Goal: Transaction & Acquisition: Purchase product/service

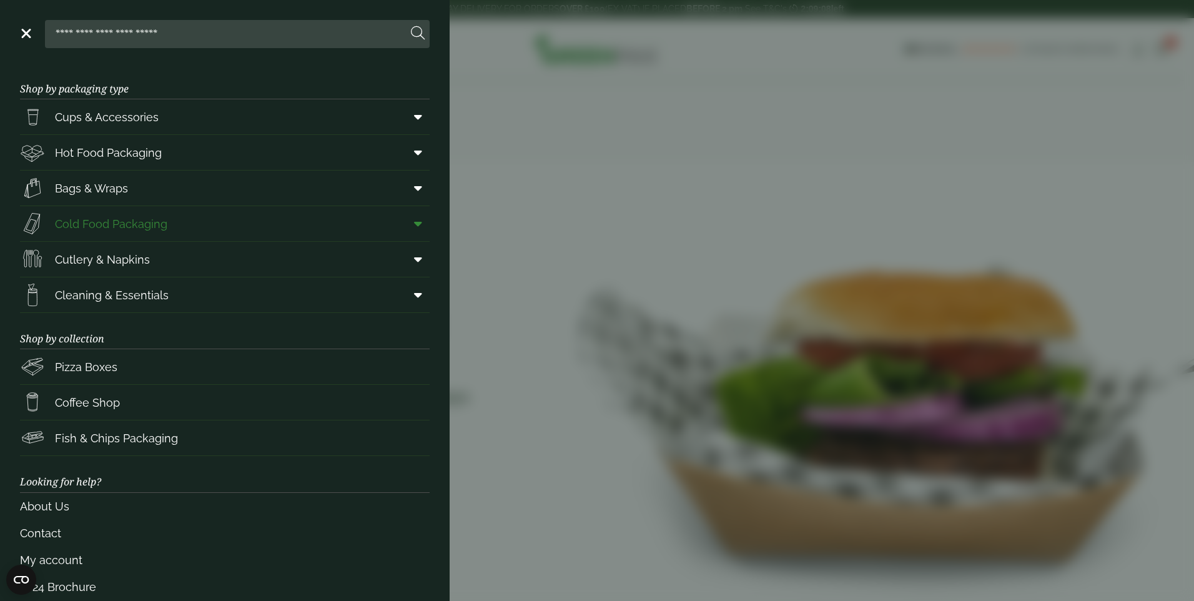
click at [180, 220] on link "Cold Food Packaging" at bounding box center [225, 223] width 410 height 35
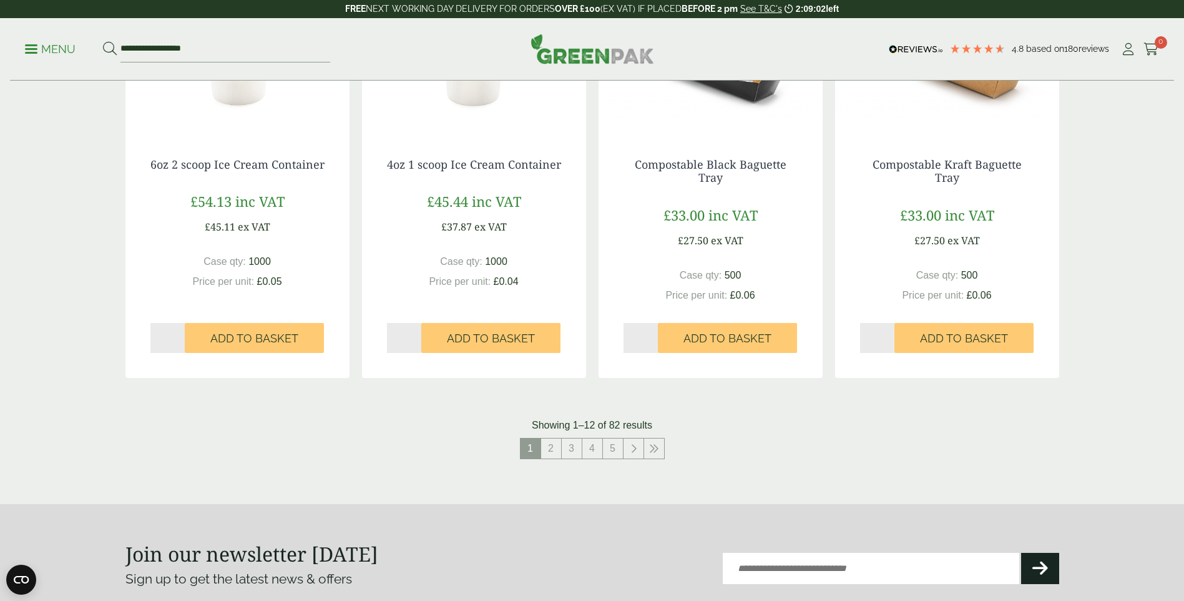
scroll to position [1374, 0]
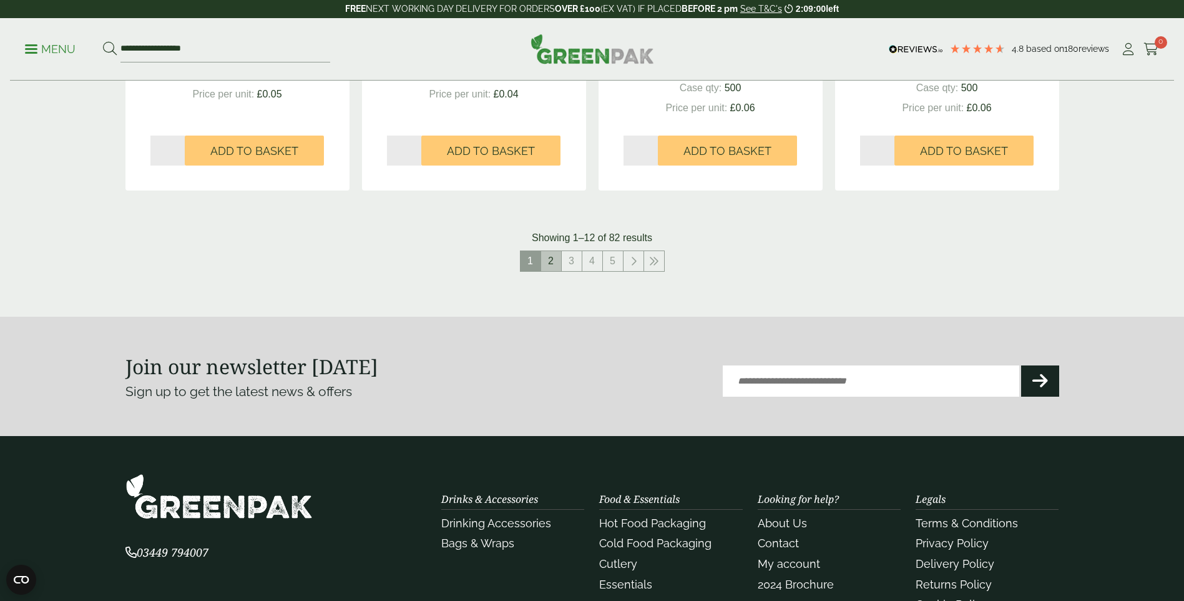
click at [558, 262] on link "2" at bounding box center [551, 261] width 20 height 20
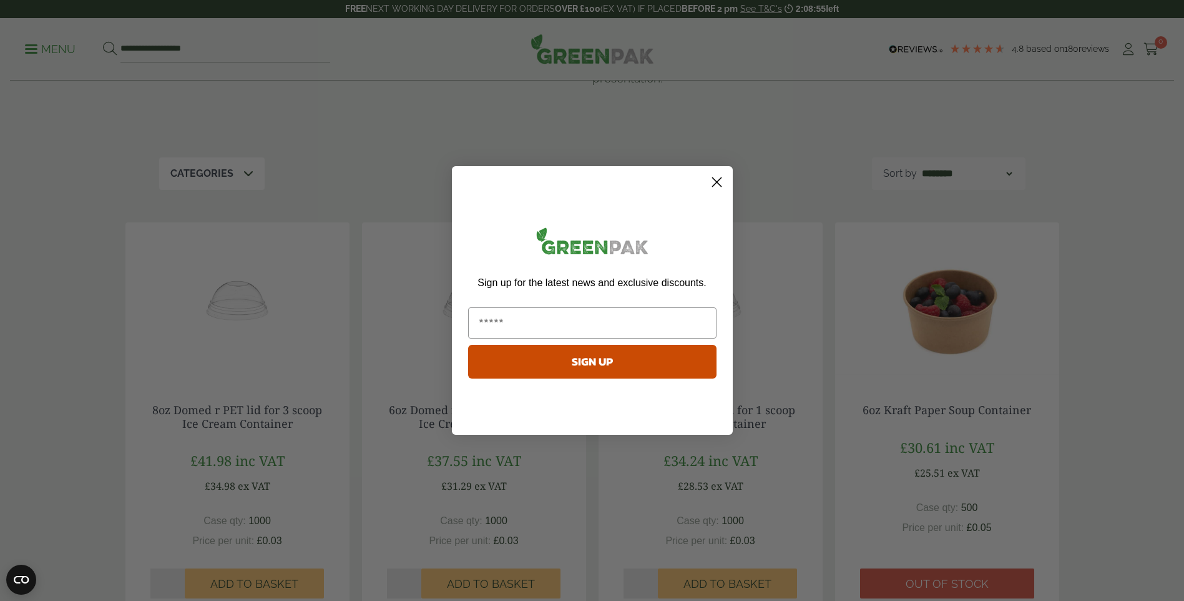
scroll to position [250, 0]
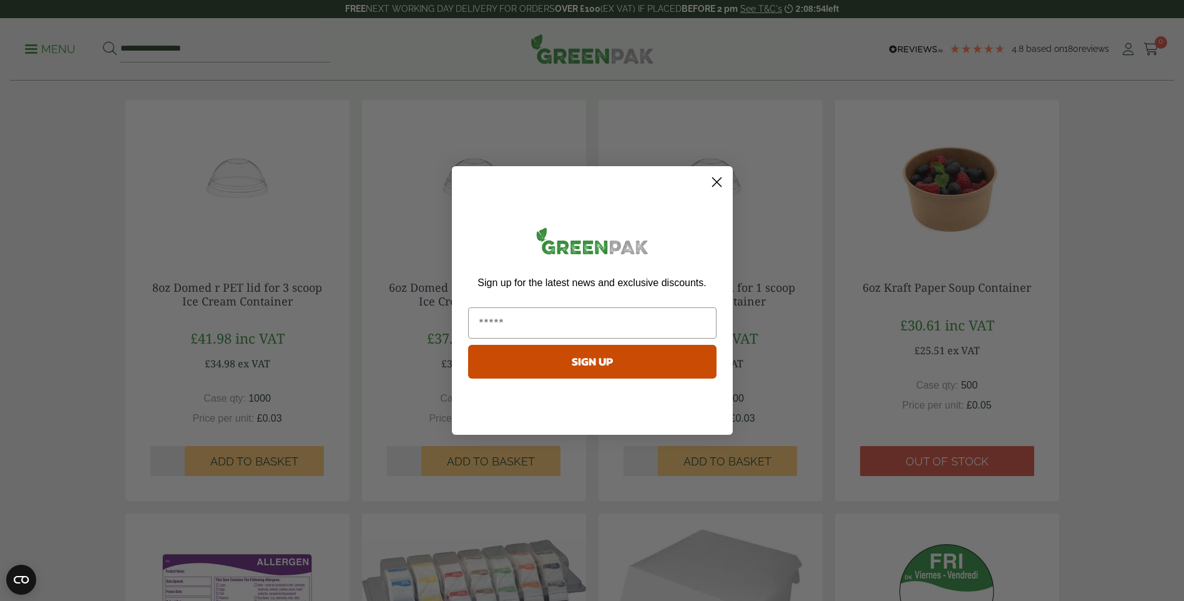
click at [713, 180] on circle "Close dialog" at bounding box center [716, 182] width 21 height 21
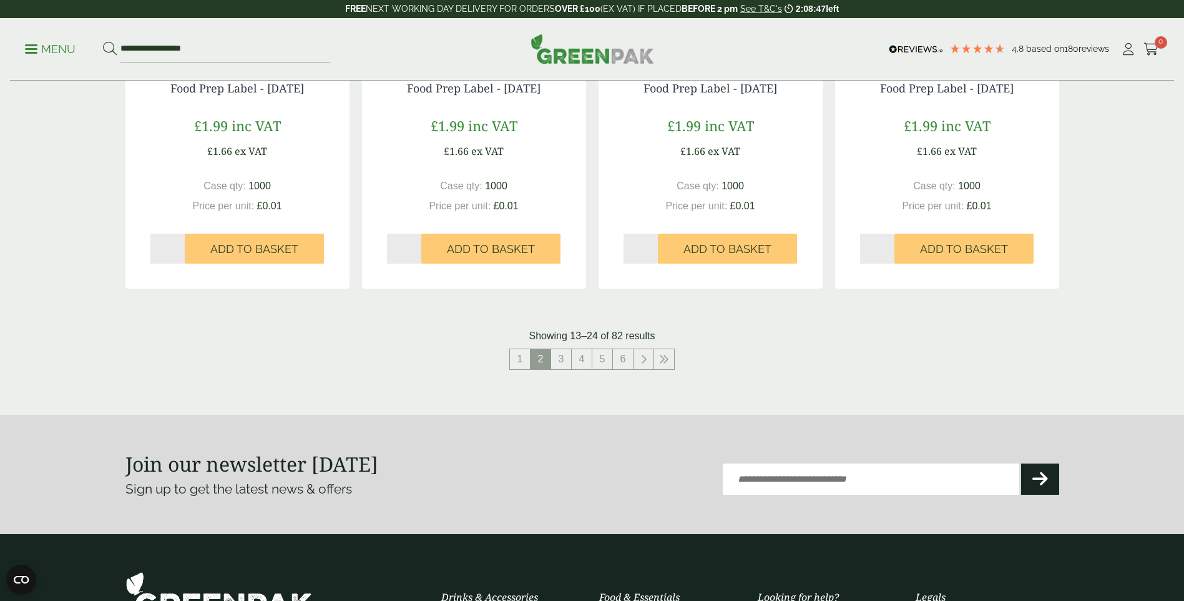
scroll to position [1311, 0]
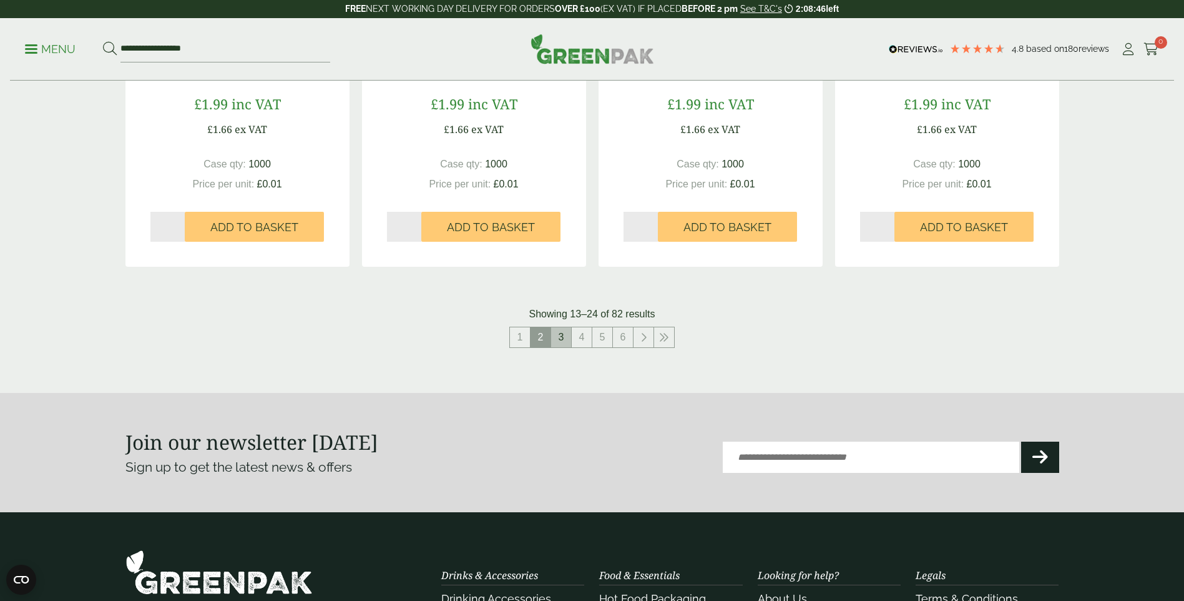
click at [563, 336] on link "3" at bounding box center [561, 337] width 20 height 20
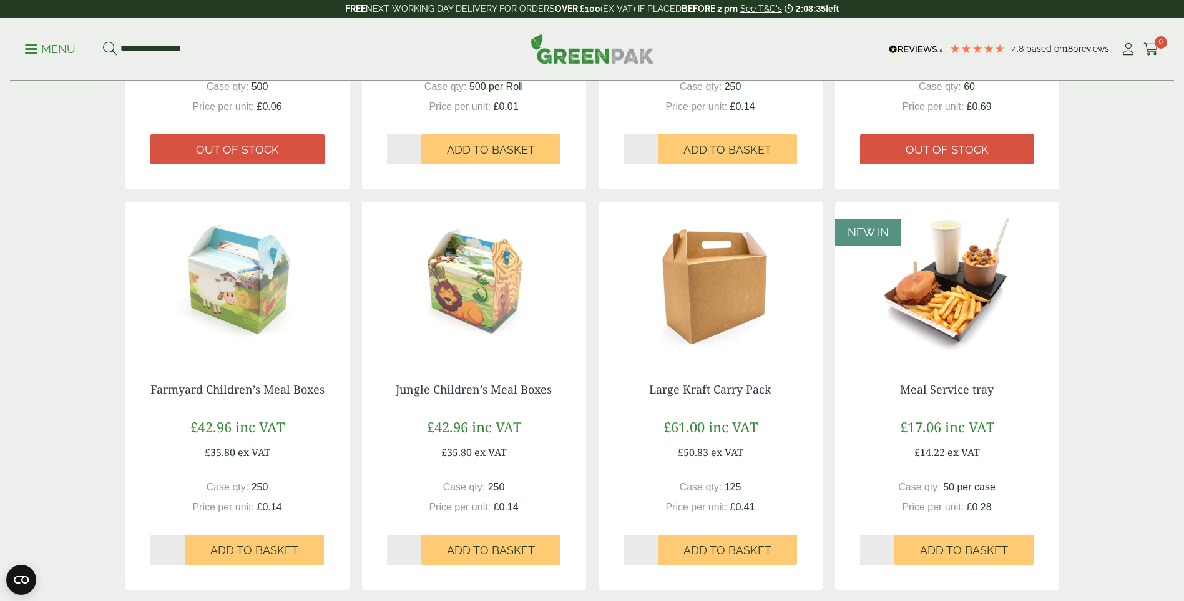
scroll to position [999, 0]
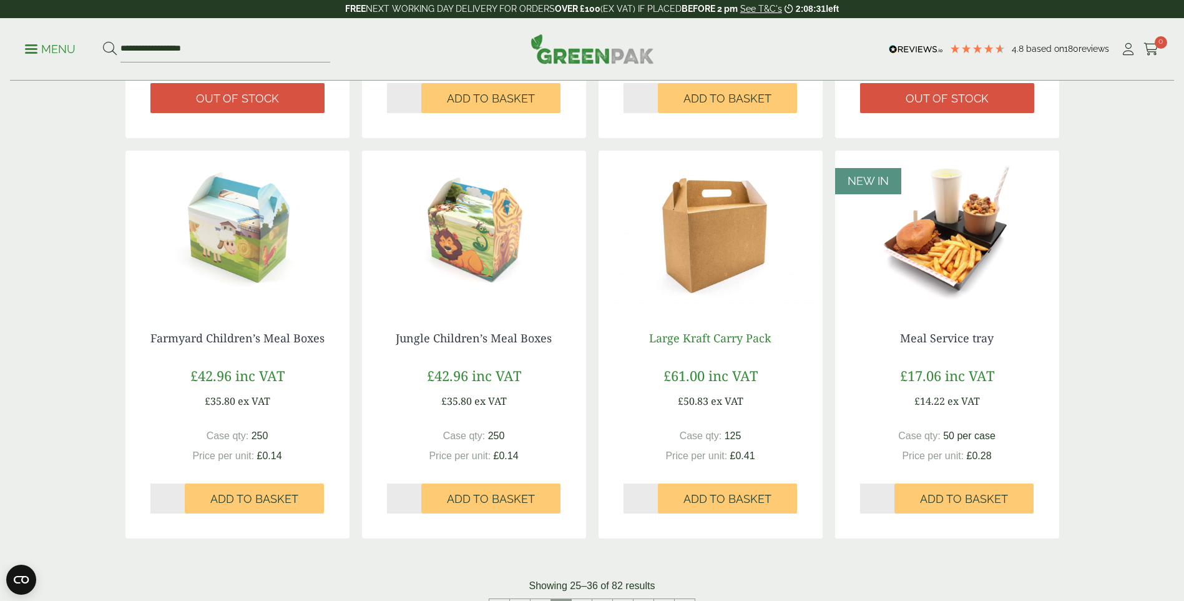
click at [657, 338] on link "Large Kraft Carry Pack" at bounding box center [710, 337] width 122 height 15
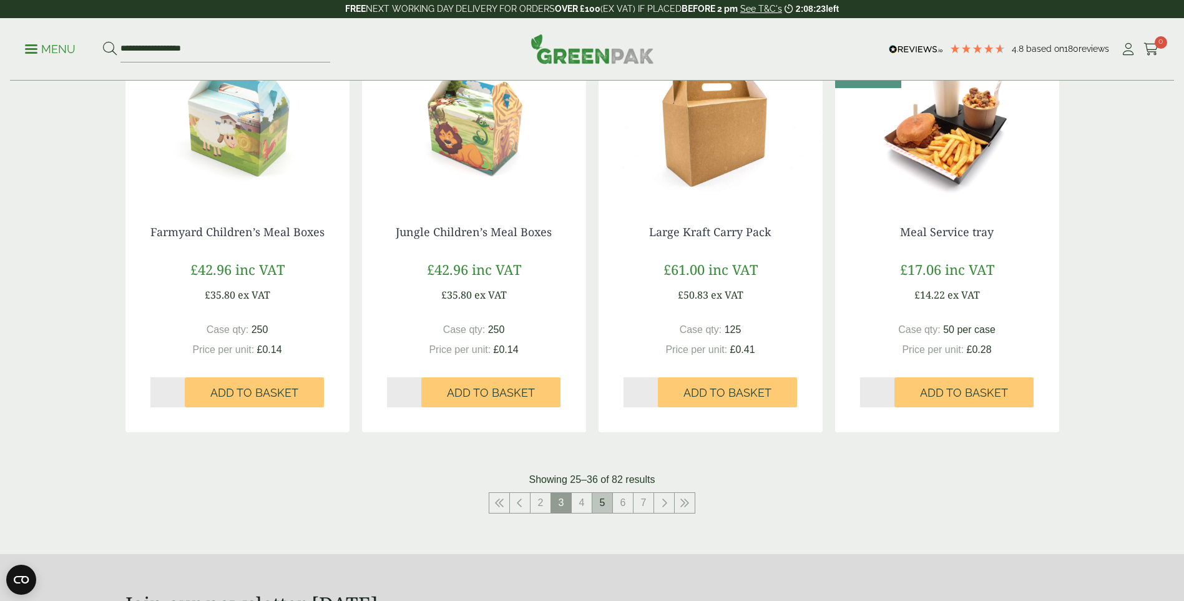
scroll to position [1249, 0]
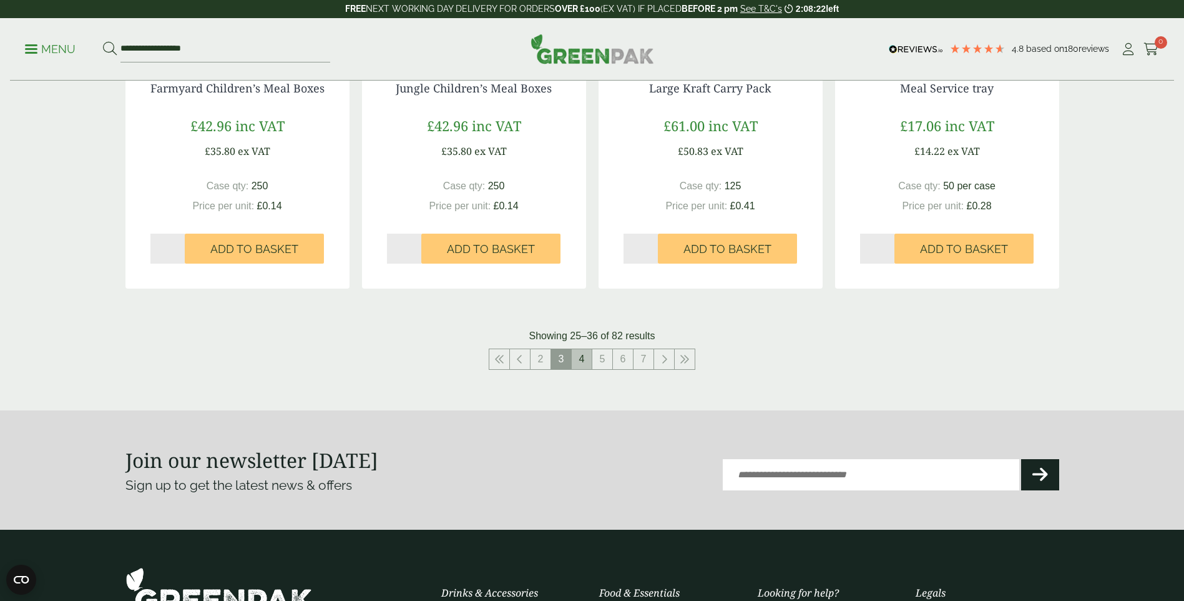
click at [581, 356] on link "4" at bounding box center [582, 359] width 20 height 20
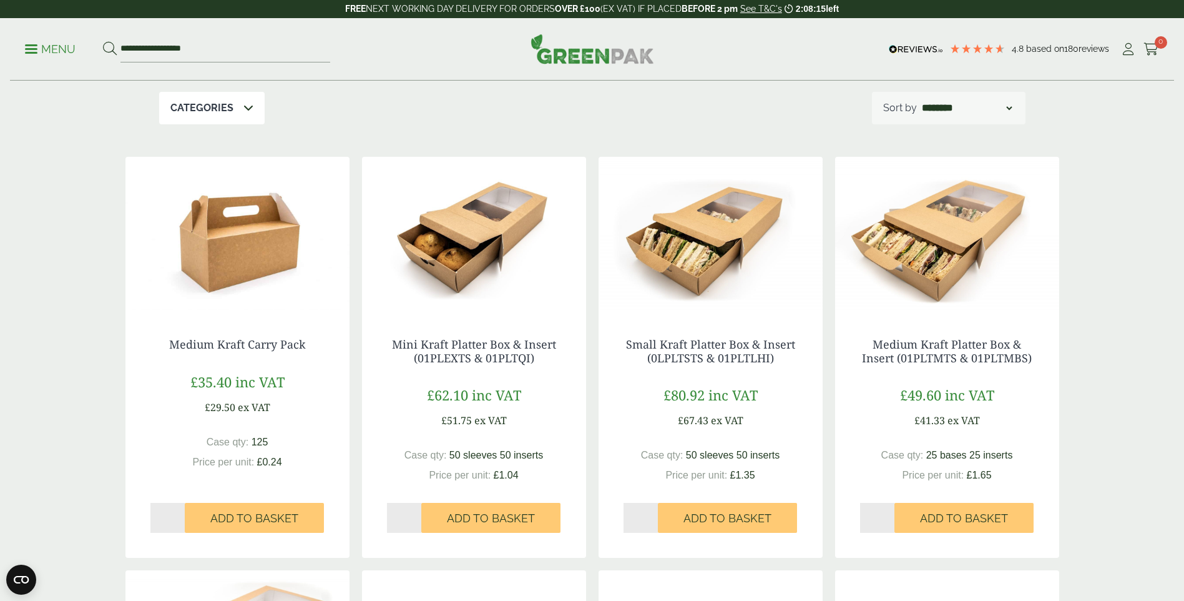
scroll to position [187, 0]
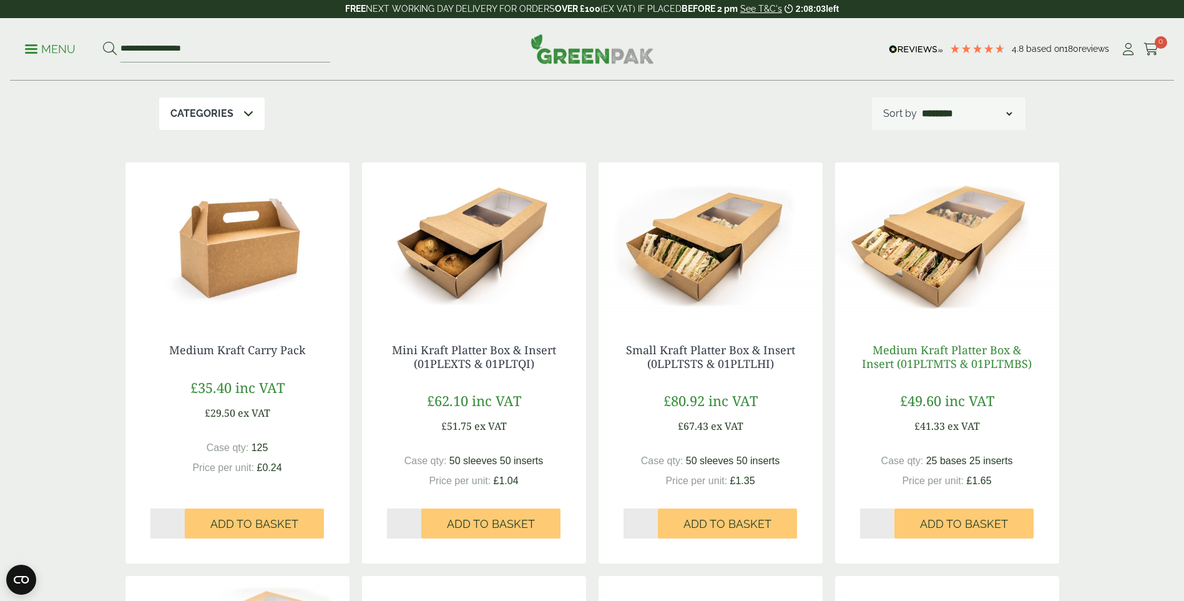
click at [960, 365] on link "Medium Kraft Platter Box & Insert (01PLTMTS & 01PLTMBS)" at bounding box center [947, 356] width 170 height 29
click at [705, 355] on link "Small Kraft Platter Box & Insert (0LPLTSTS & 01PLTLHI)" at bounding box center [710, 356] width 169 height 29
click at [677, 352] on link "Small Kraft Platter Box & Insert (0LPLTSTS & 01PLTLHI)" at bounding box center [710, 356] width 169 height 29
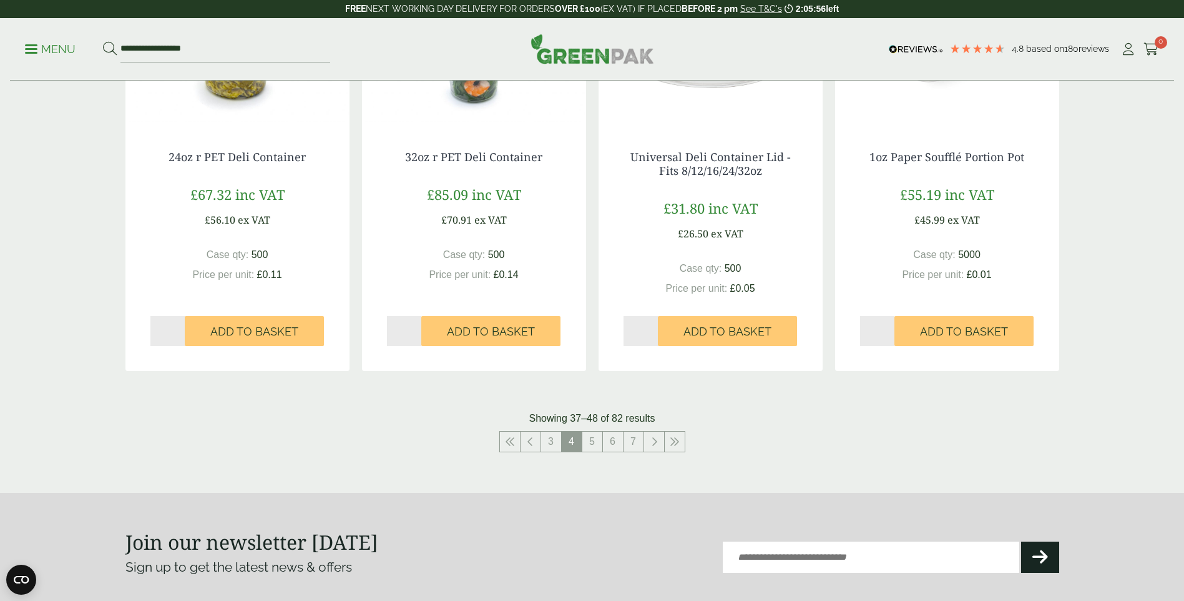
scroll to position [1374, 0]
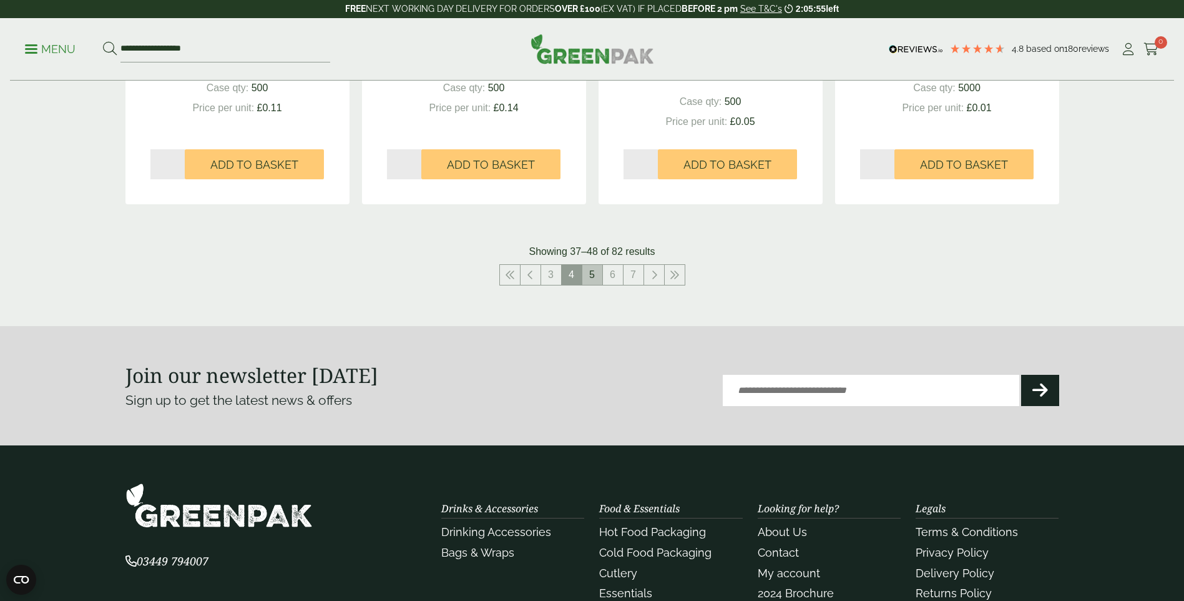
click at [594, 275] on link "5" at bounding box center [593, 275] width 20 height 20
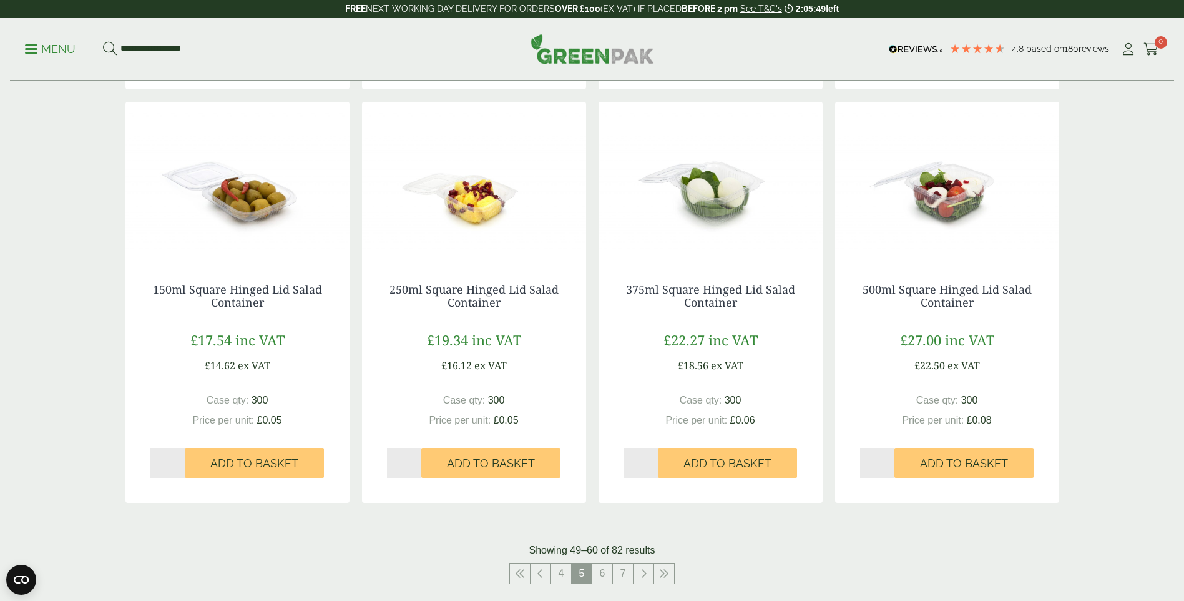
scroll to position [1311, 0]
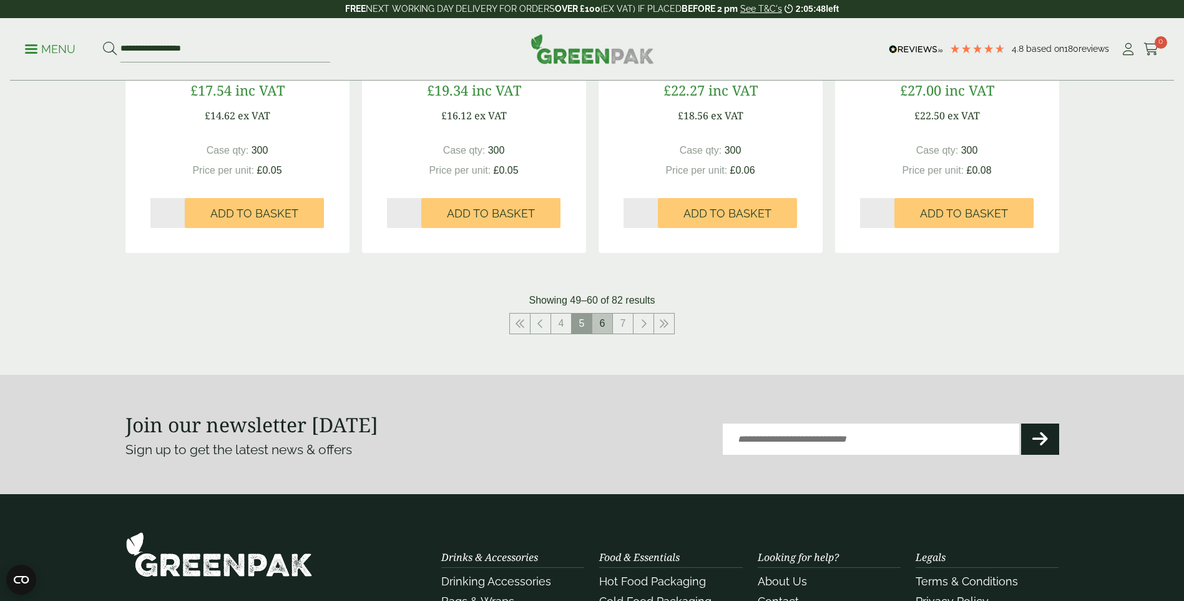
click at [601, 322] on link "6" at bounding box center [602, 323] width 20 height 20
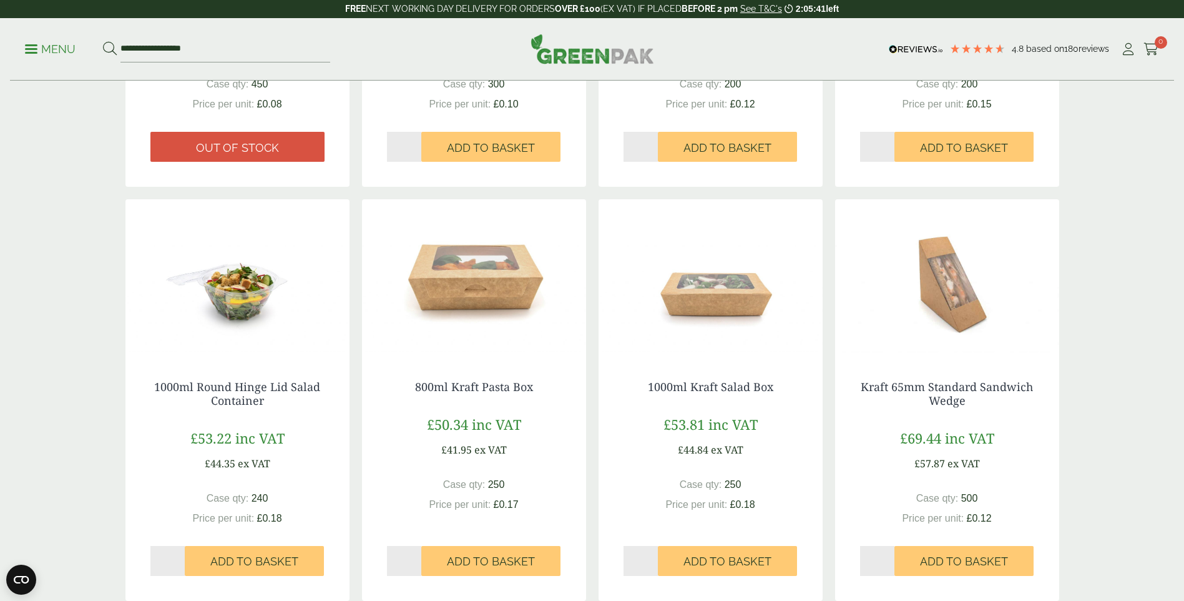
scroll to position [999, 0]
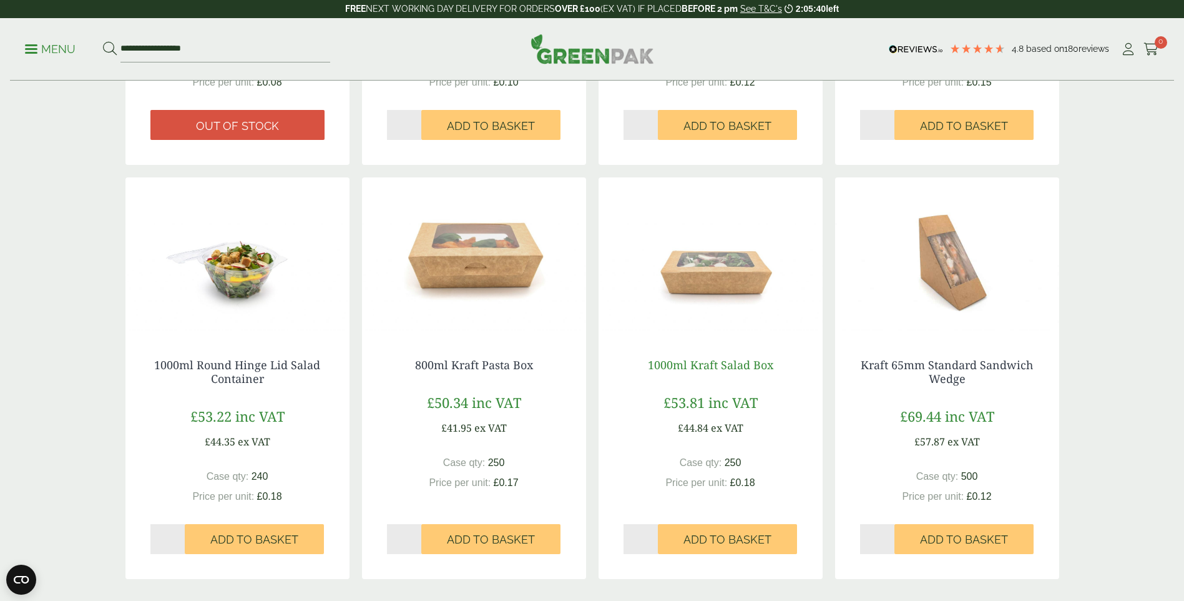
click at [709, 364] on link "1000ml Kraft Salad Box" at bounding box center [710, 364] width 125 height 15
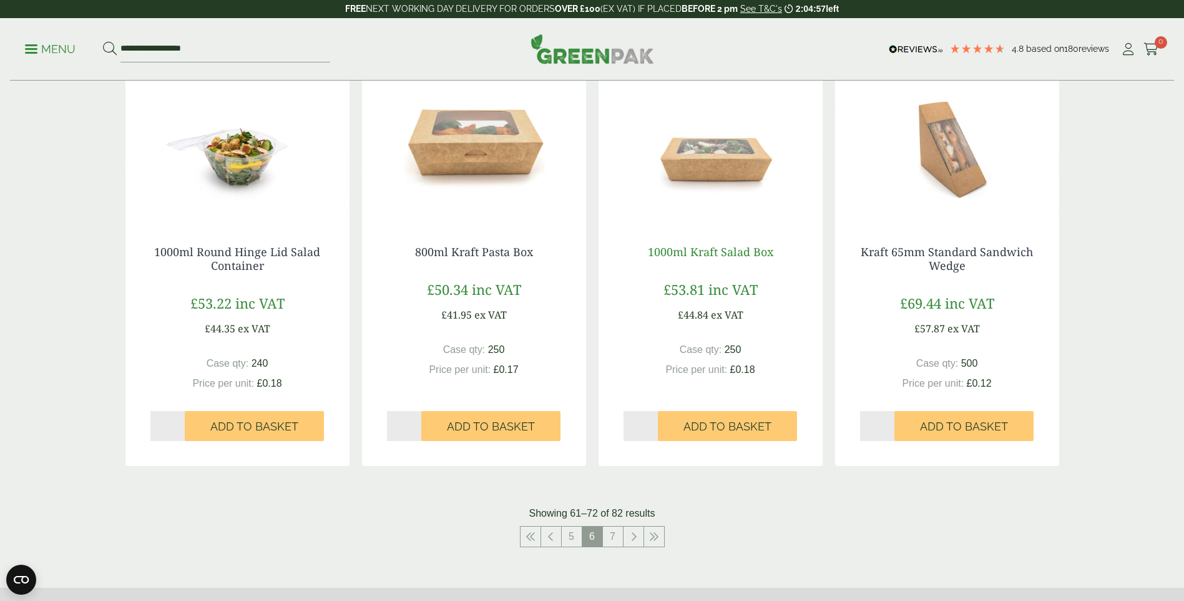
scroll to position [1249, 0]
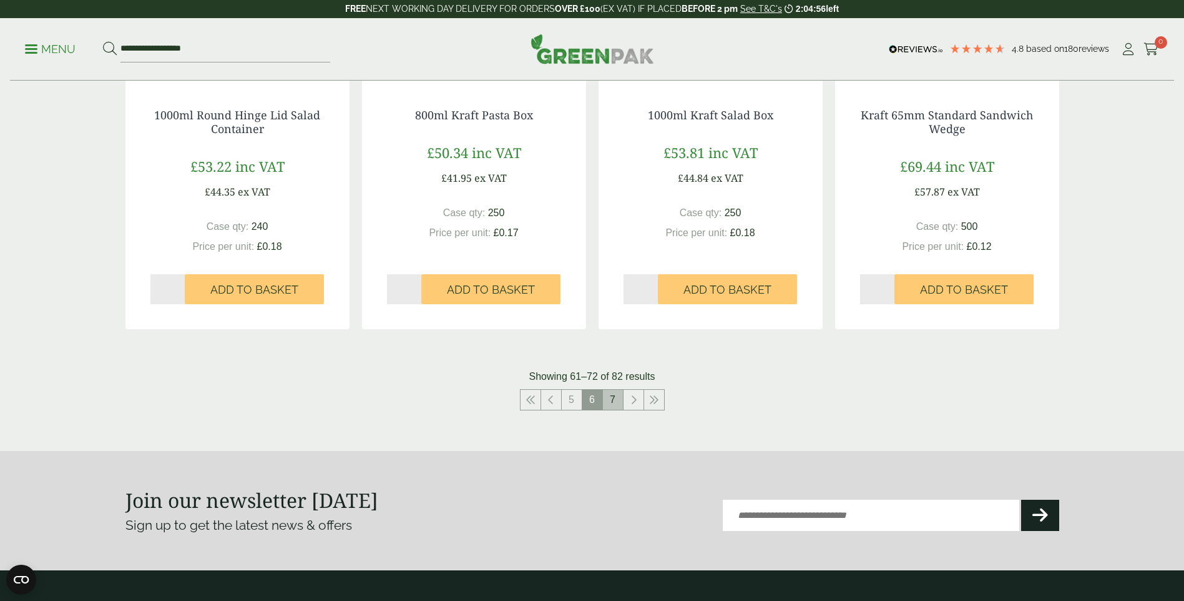
click at [611, 401] on link "7" at bounding box center [613, 400] width 20 height 20
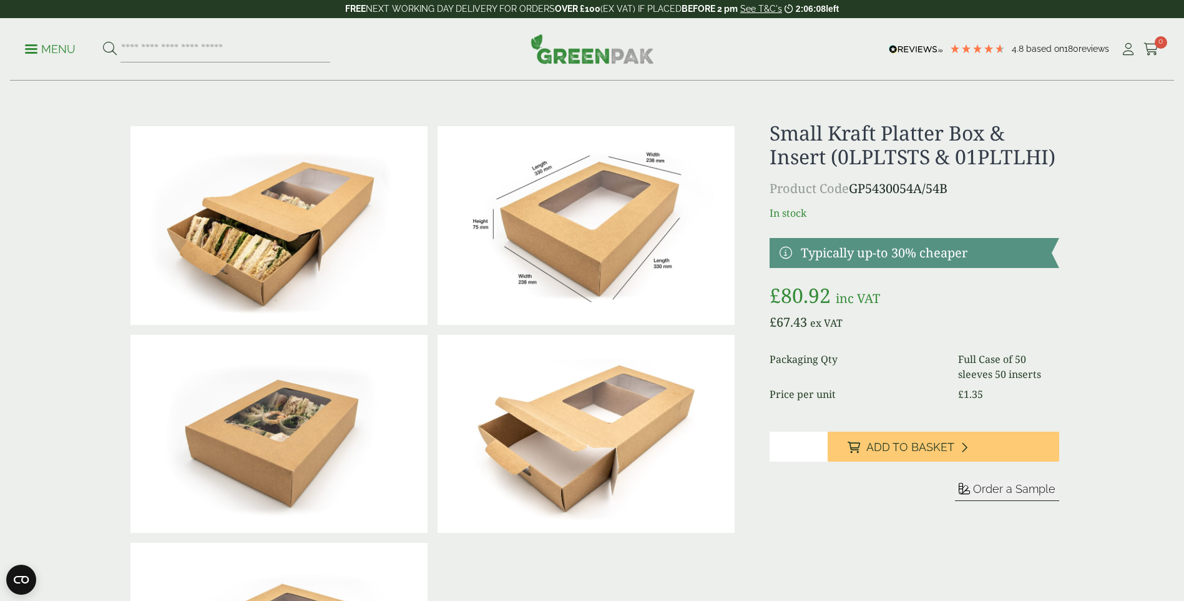
click at [229, 253] on img at bounding box center [278, 225] width 297 height 199
